Goal: Task Accomplishment & Management: Use online tool/utility

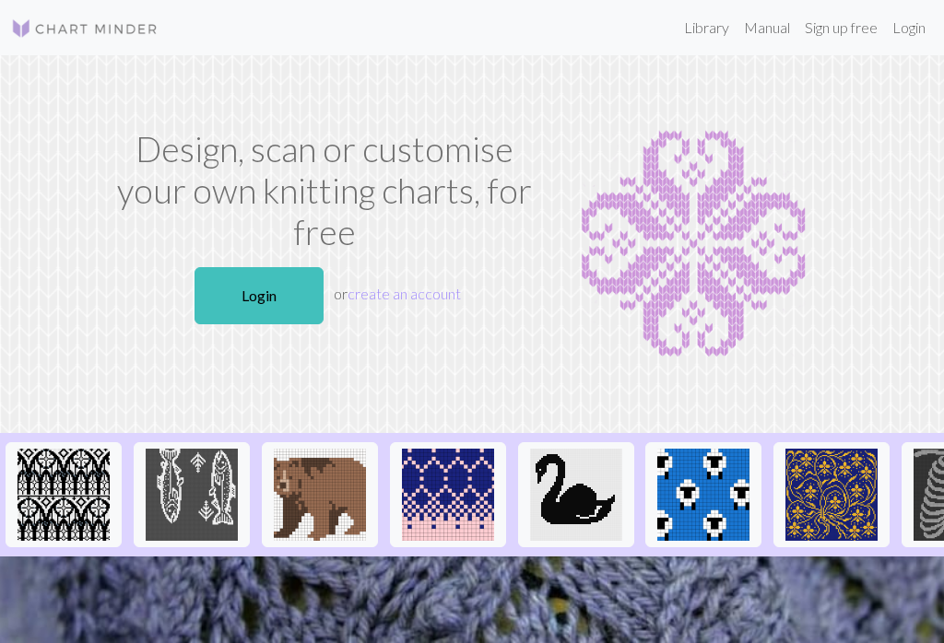
click at [217, 286] on link "Login" at bounding box center [258, 295] width 129 height 57
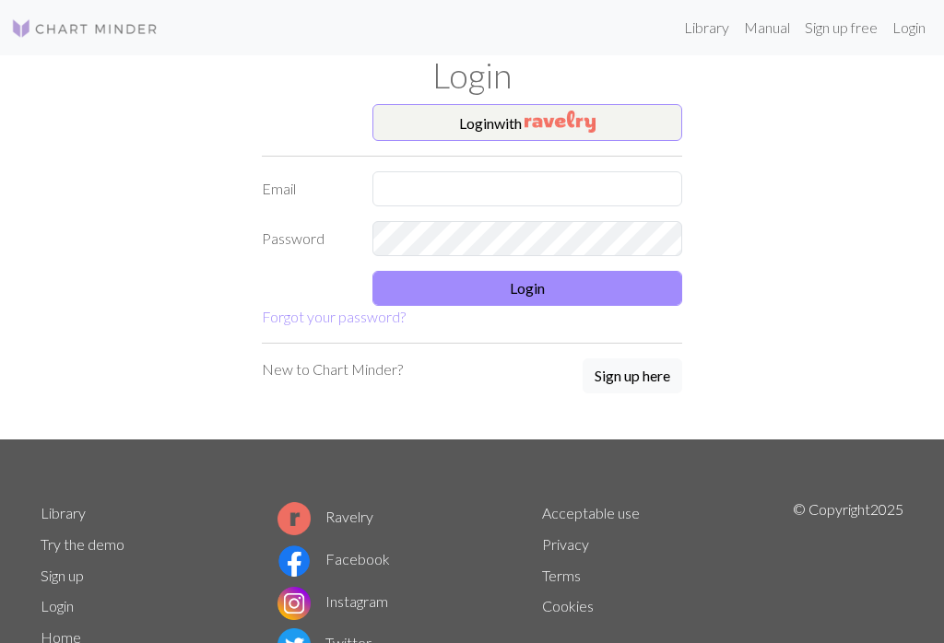
click at [598, 166] on form "Login with Email Password Login Forgot your password?" at bounding box center [472, 216] width 420 height 224
click at [470, 181] on input "text" at bounding box center [527, 188] width 310 height 35
click at [565, 180] on input "text" at bounding box center [527, 188] width 310 height 35
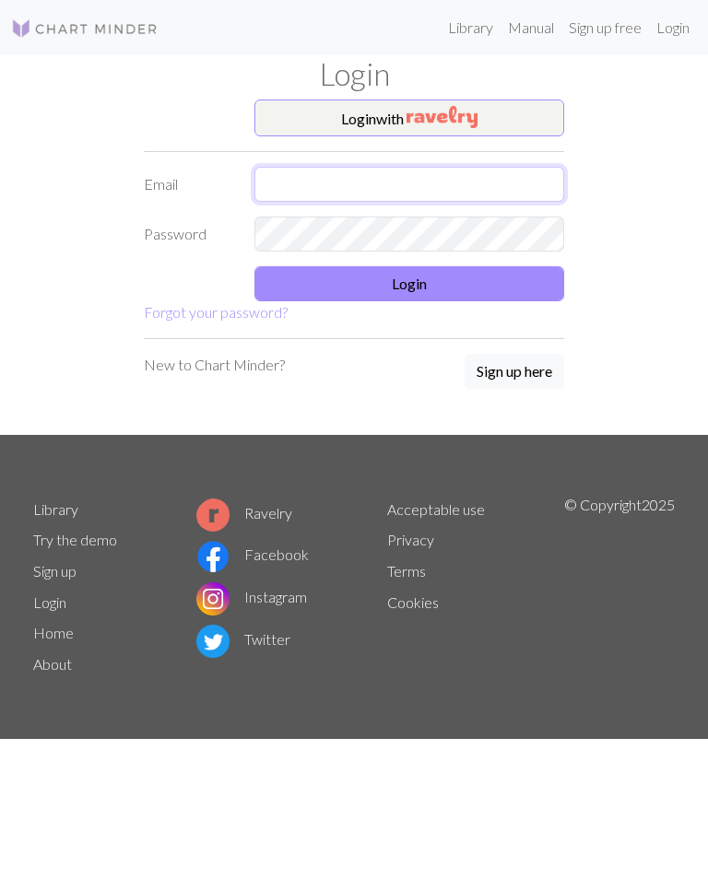
type input "[EMAIL_ADDRESS][DOMAIN_NAME]"
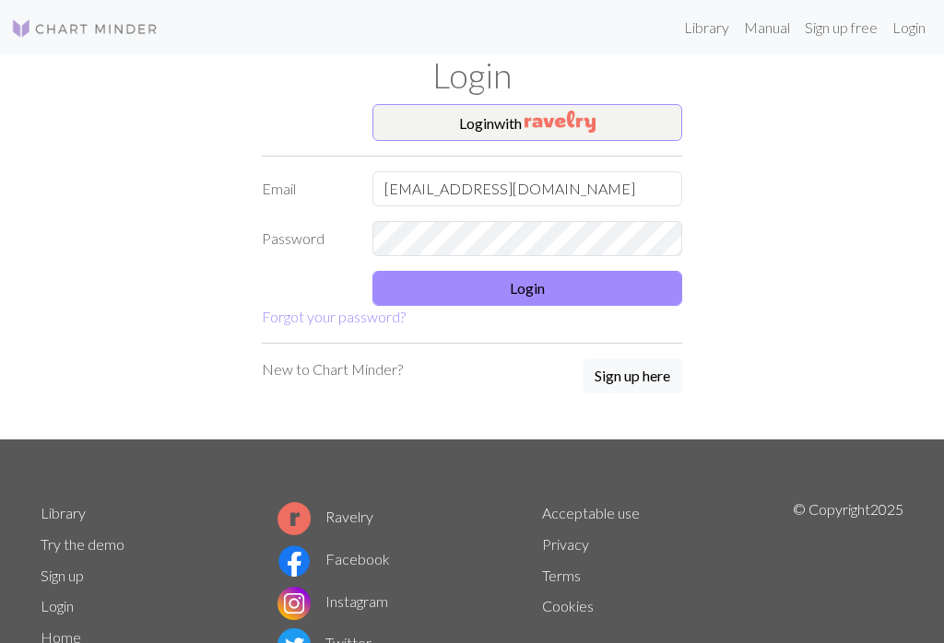
click at [640, 289] on button "Login" at bounding box center [527, 288] width 310 height 35
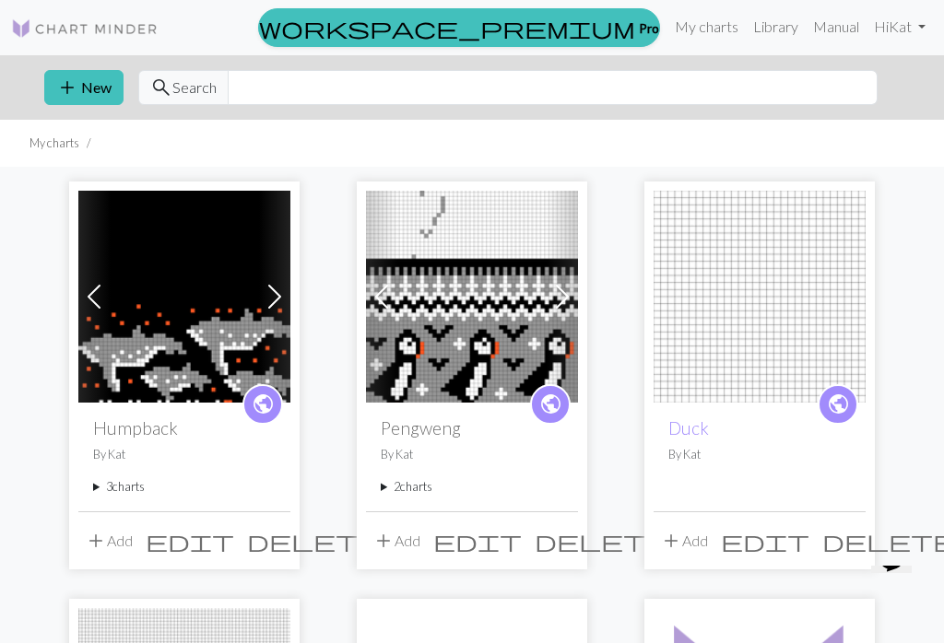
click at [547, 294] on span at bounding box center [561, 296] width 29 height 29
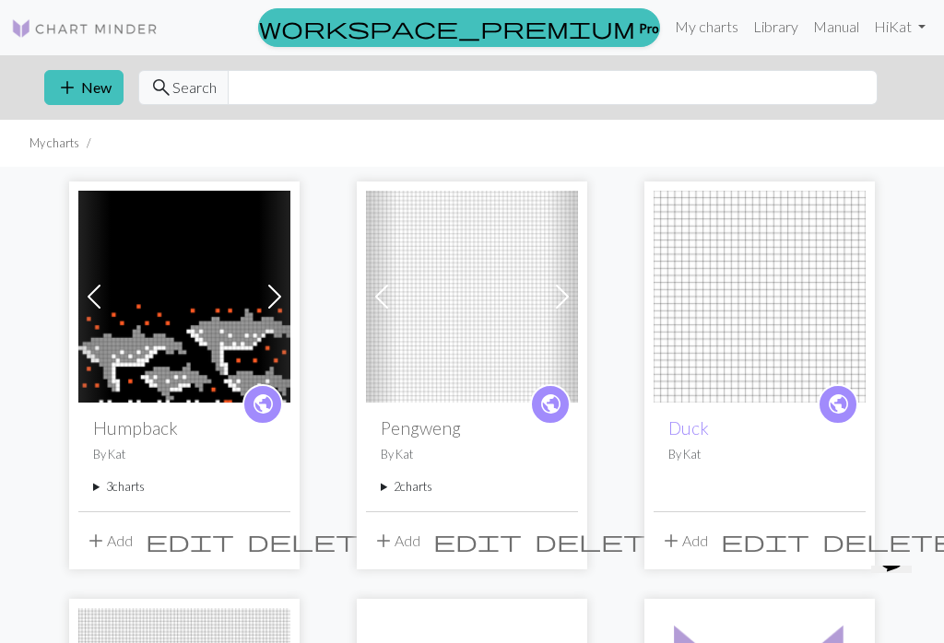
click at [522, 311] on img at bounding box center [472, 297] width 212 height 212
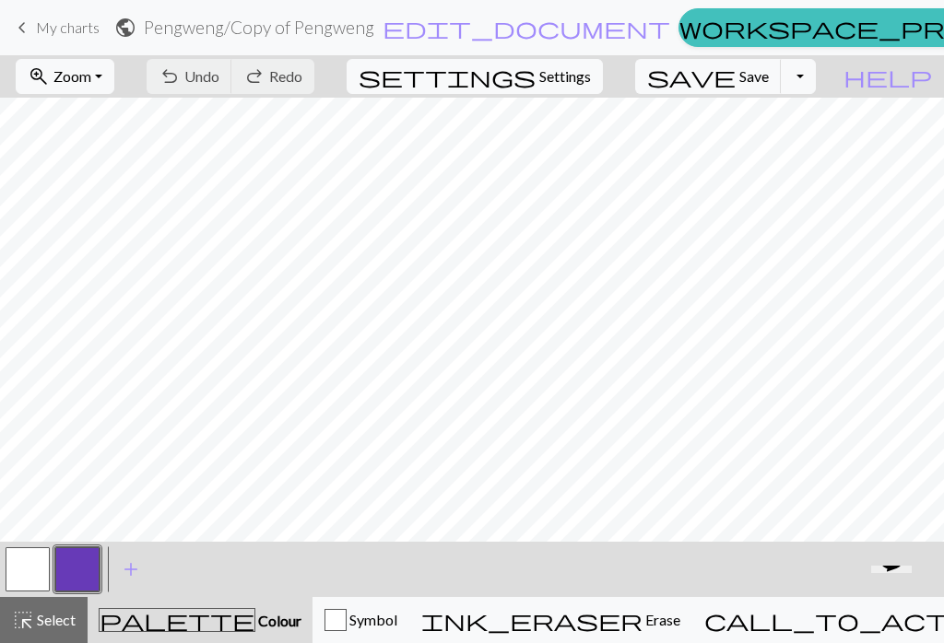
click at [678, 28] on link "workspace_premium Pro" at bounding box center [879, 27] width 402 height 39
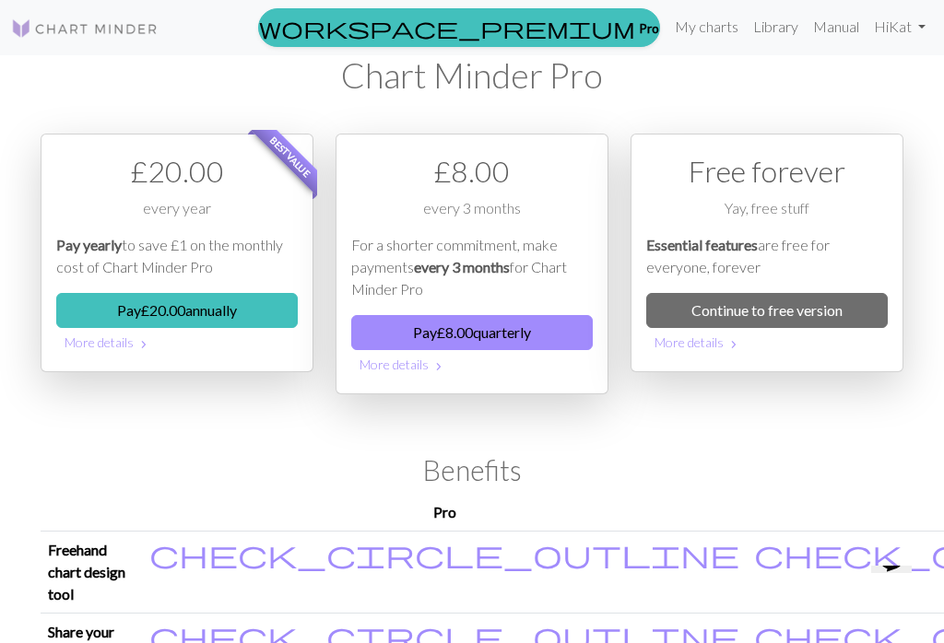
click at [707, 293] on link "Continue to free version" at bounding box center [766, 310] width 241 height 35
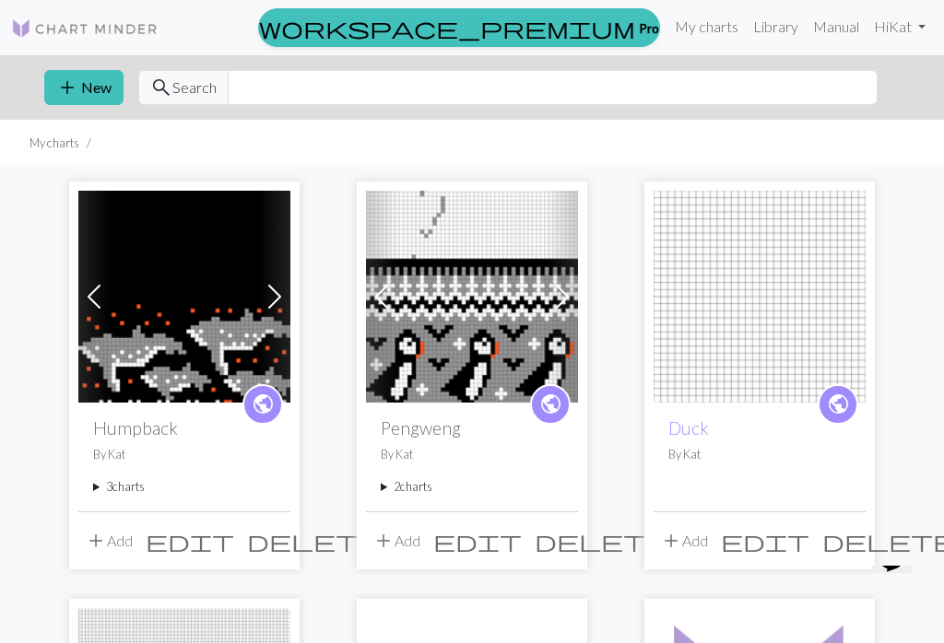
click at [544, 313] on img at bounding box center [472, 297] width 212 height 212
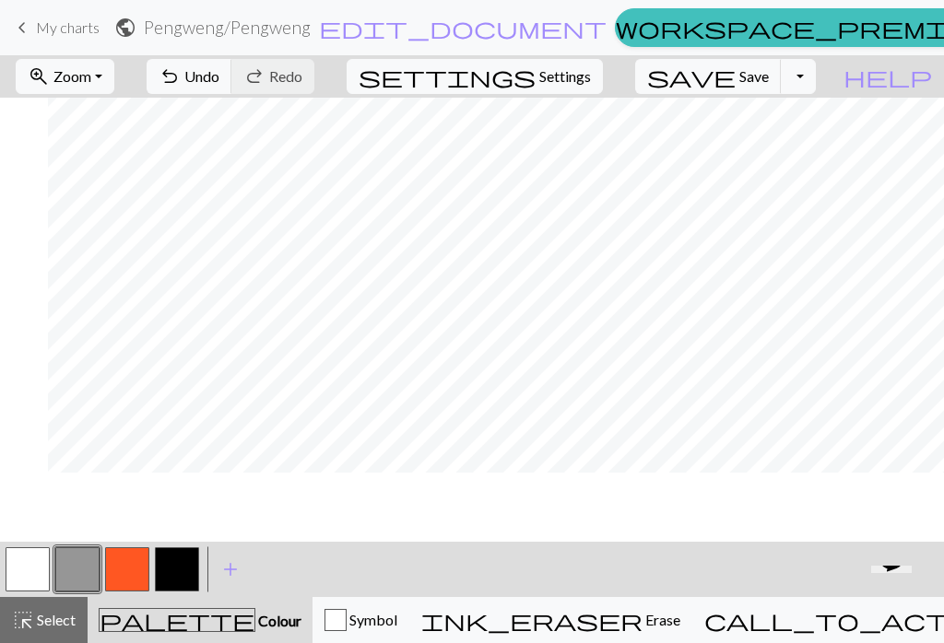
scroll to position [696, 48]
click at [114, 79] on button "zoom_in Zoom Zoom" at bounding box center [65, 76] width 99 height 35
click at [132, 218] on button "50%" at bounding box center [90, 220] width 146 height 29
click at [591, 78] on span "Settings" at bounding box center [565, 76] width 52 height 22
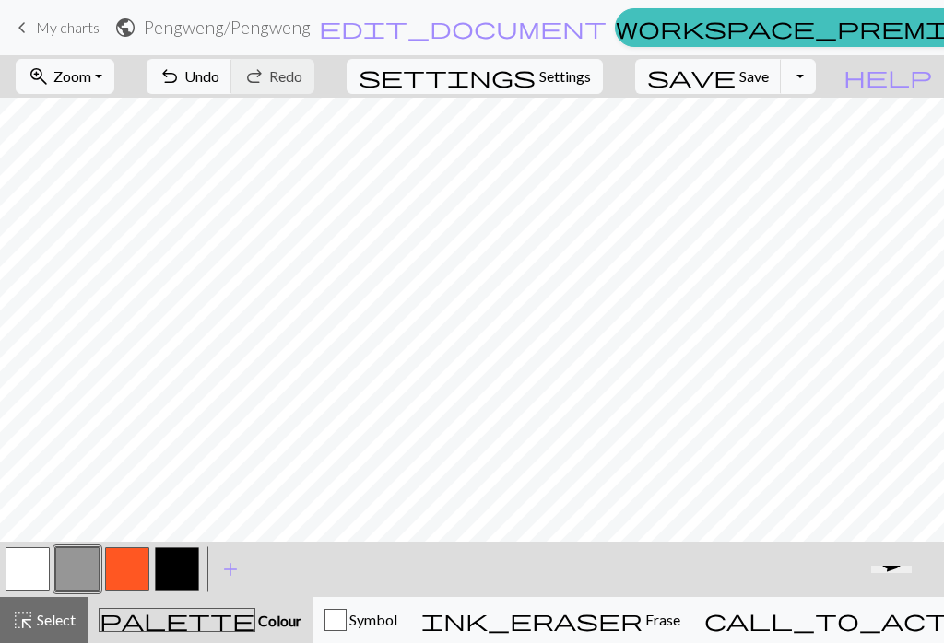
select select "aran"
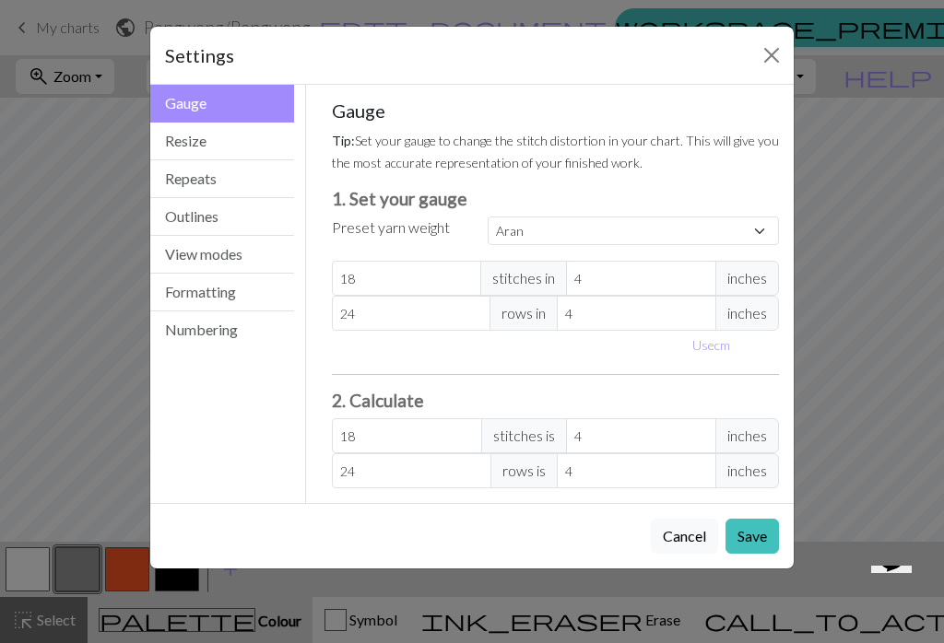
click at [239, 148] on button "Resize" at bounding box center [222, 142] width 144 height 38
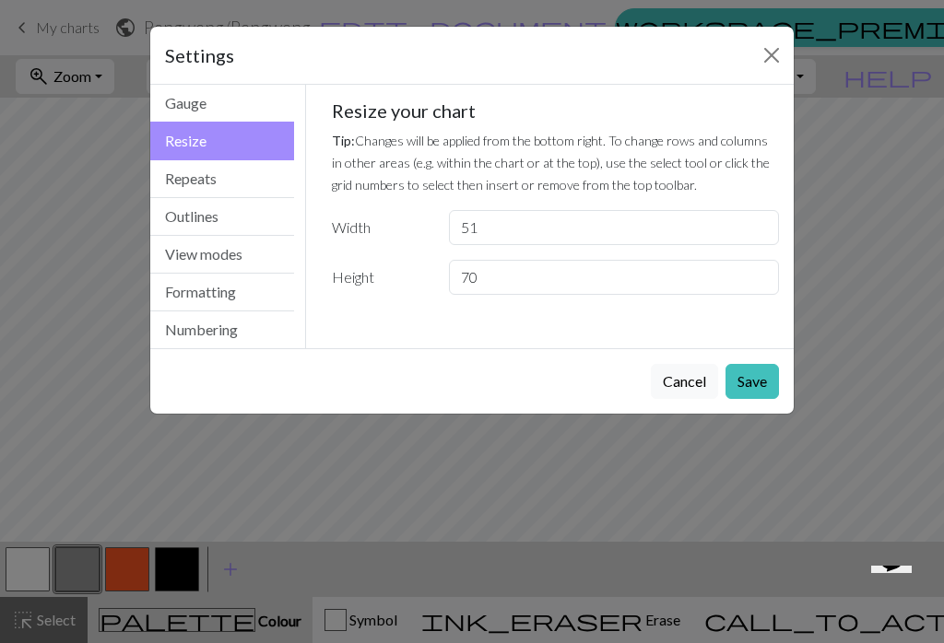
click at [707, 194] on div "Settings Resize Gauge Resize Repeats Outlines View modes Formatting Numbering G…" at bounding box center [472, 321] width 944 height 643
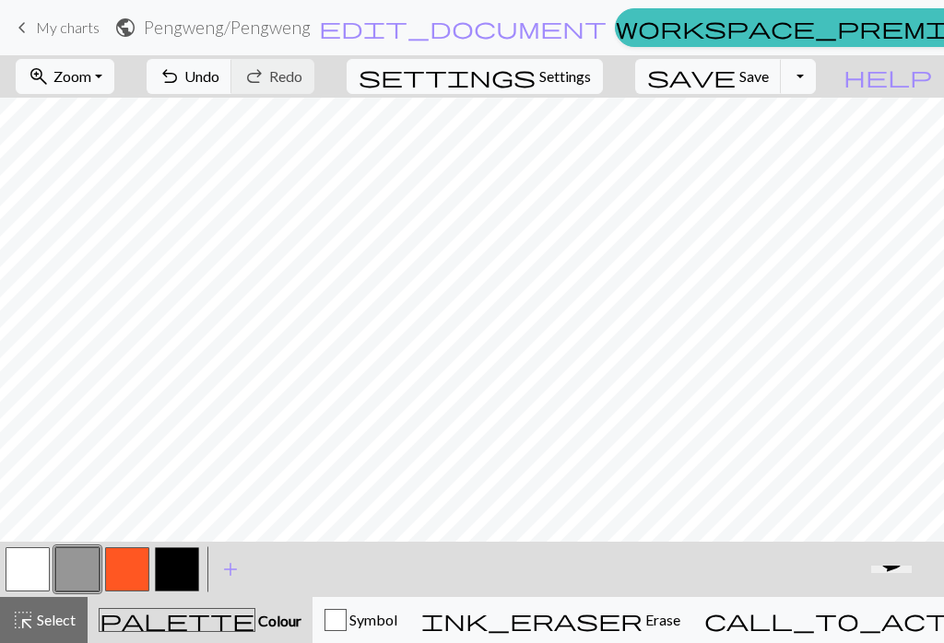
click at [48, 623] on span "Select" at bounding box center [54, 620] width 41 height 18
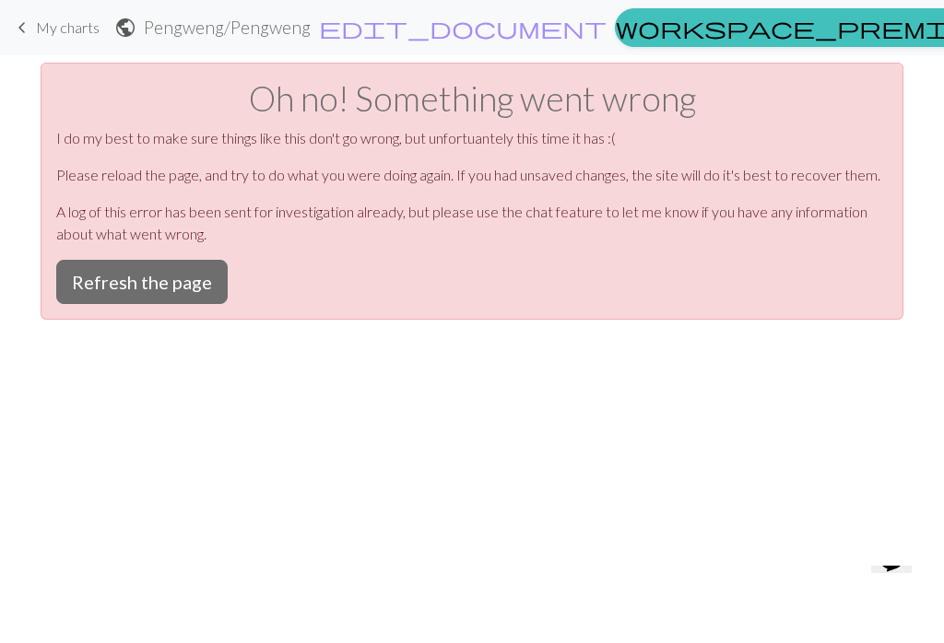
click at [183, 273] on button "Refresh the page" at bounding box center [141, 282] width 171 height 44
